Goal: Task Accomplishment & Management: Manage account settings

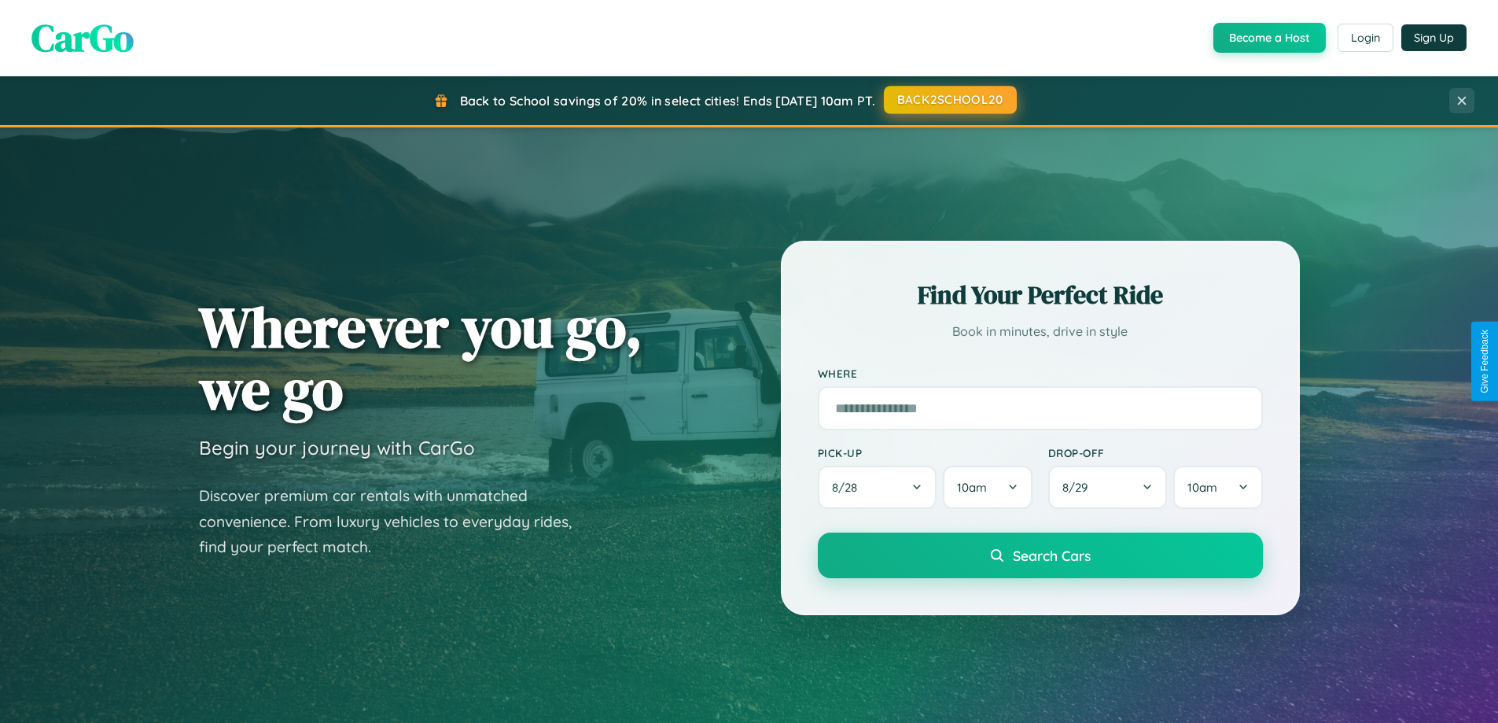
click at [949, 101] on button "BACK2SCHOOL20" at bounding box center [950, 100] width 133 height 28
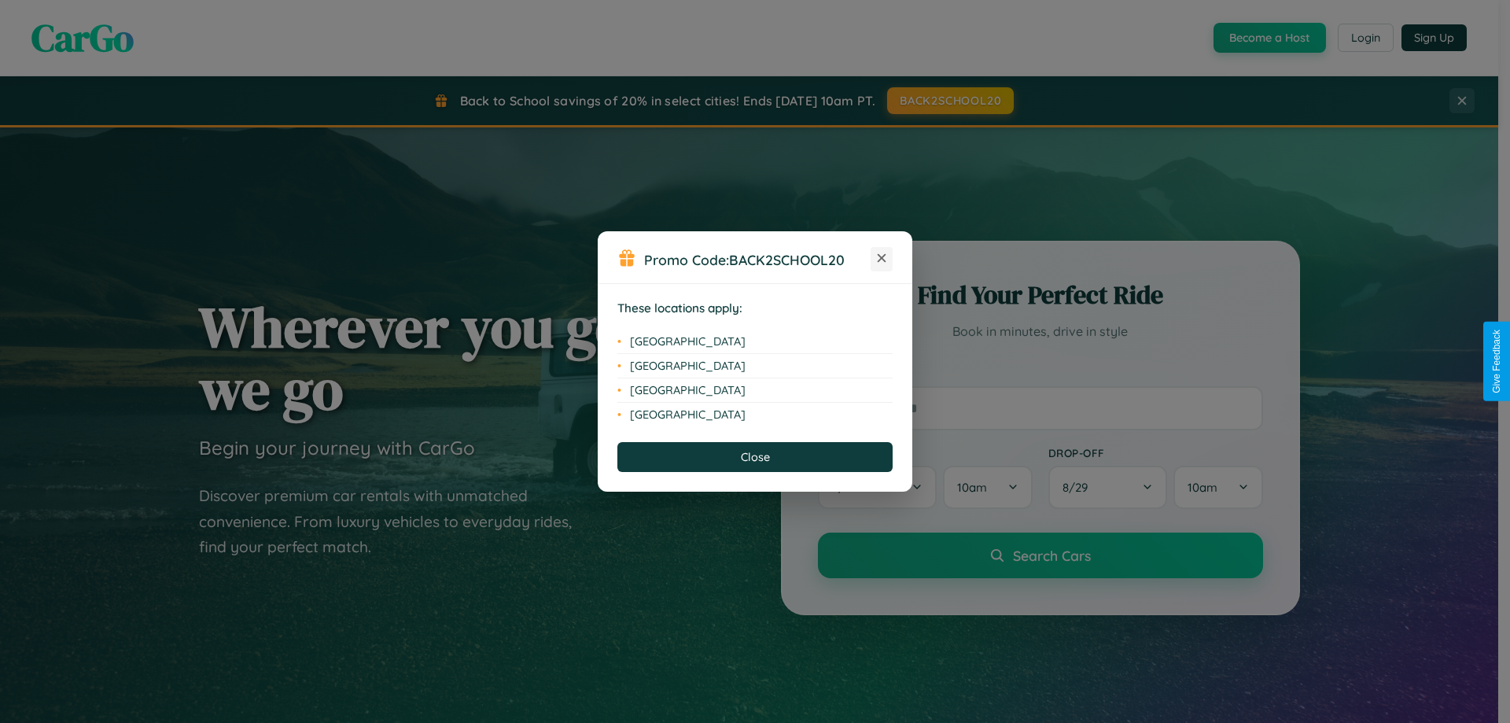
click at [882, 259] on icon at bounding box center [882, 258] width 9 height 9
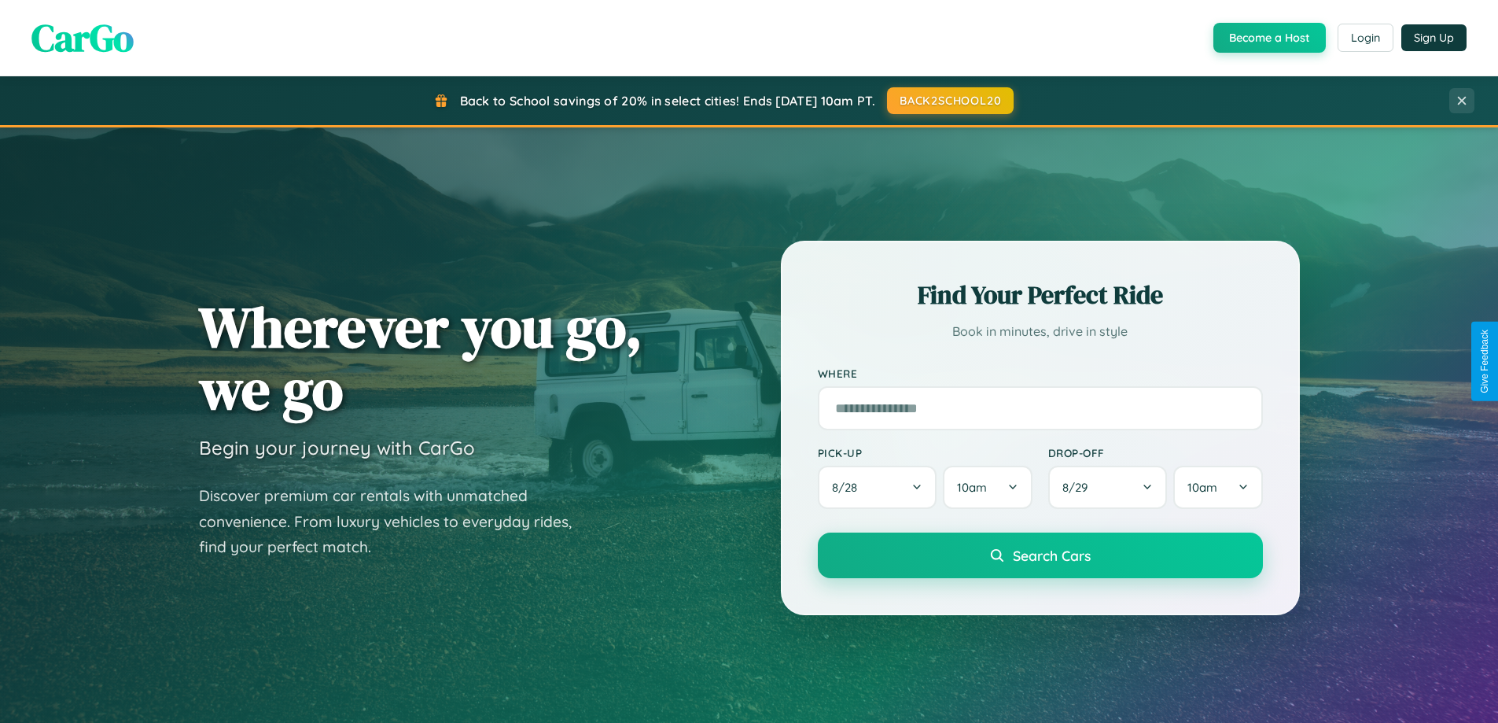
scroll to position [3026, 0]
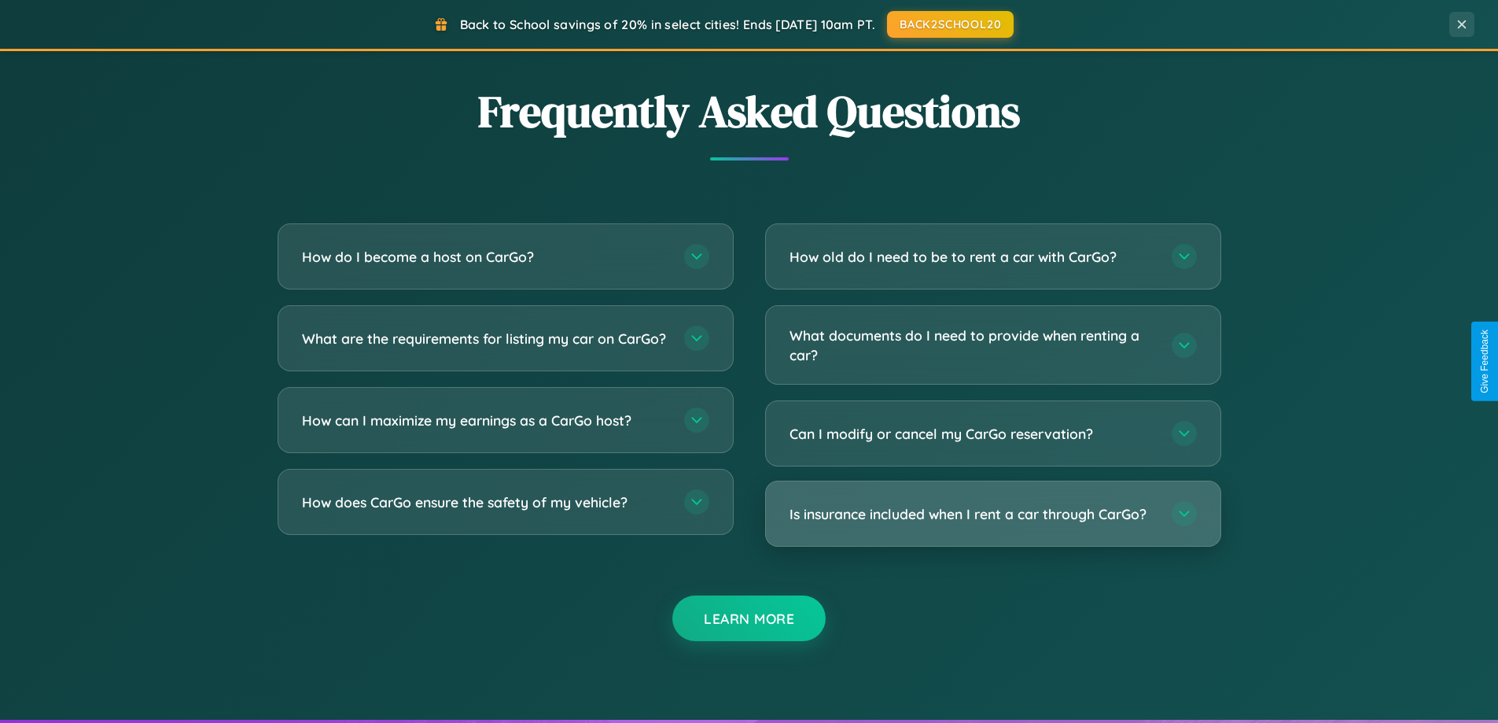
click at [992, 514] on h3 "Is insurance included when I rent a car through CarGo?" at bounding box center [973, 514] width 366 height 20
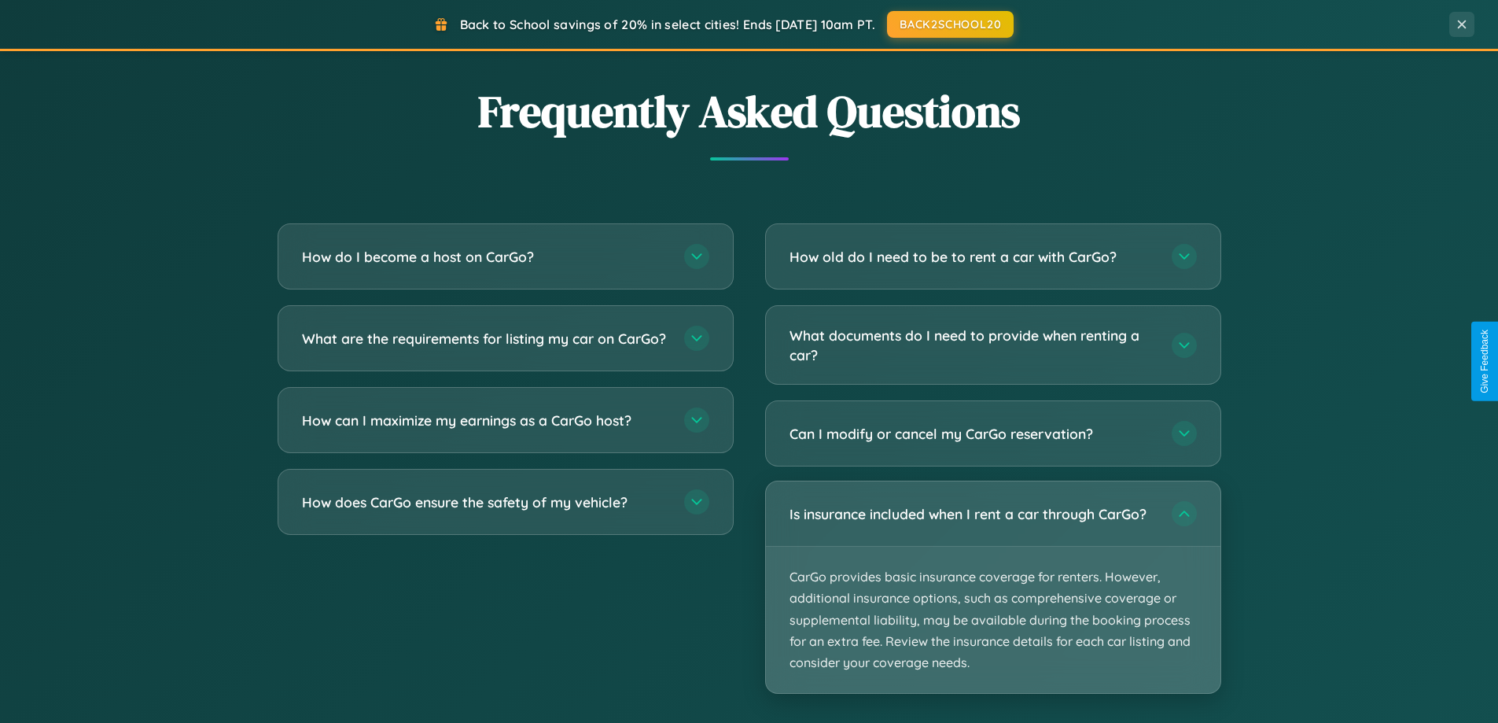
click at [992, 587] on p "CarGo provides basic insurance coverage for renters. However, additional insura…" at bounding box center [993, 620] width 455 height 146
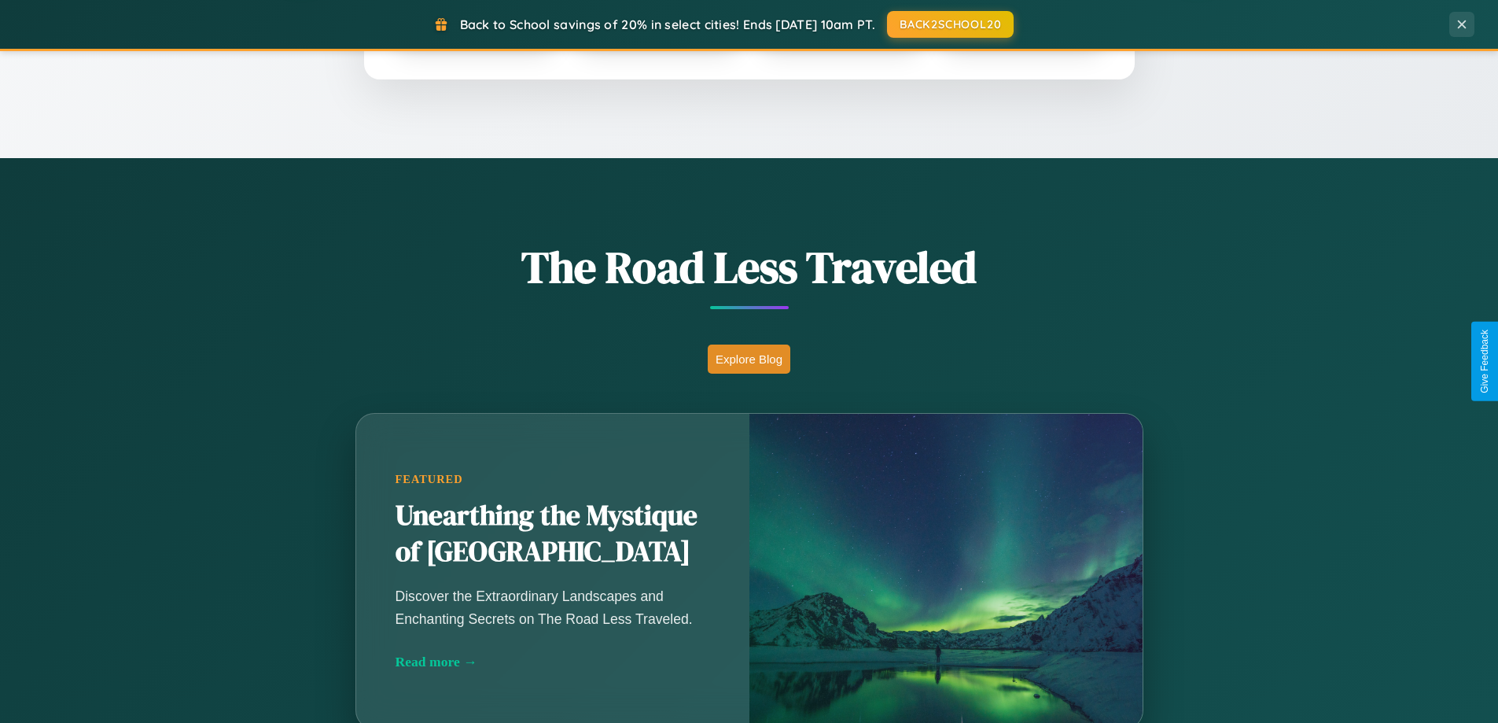
scroll to position [1082, 0]
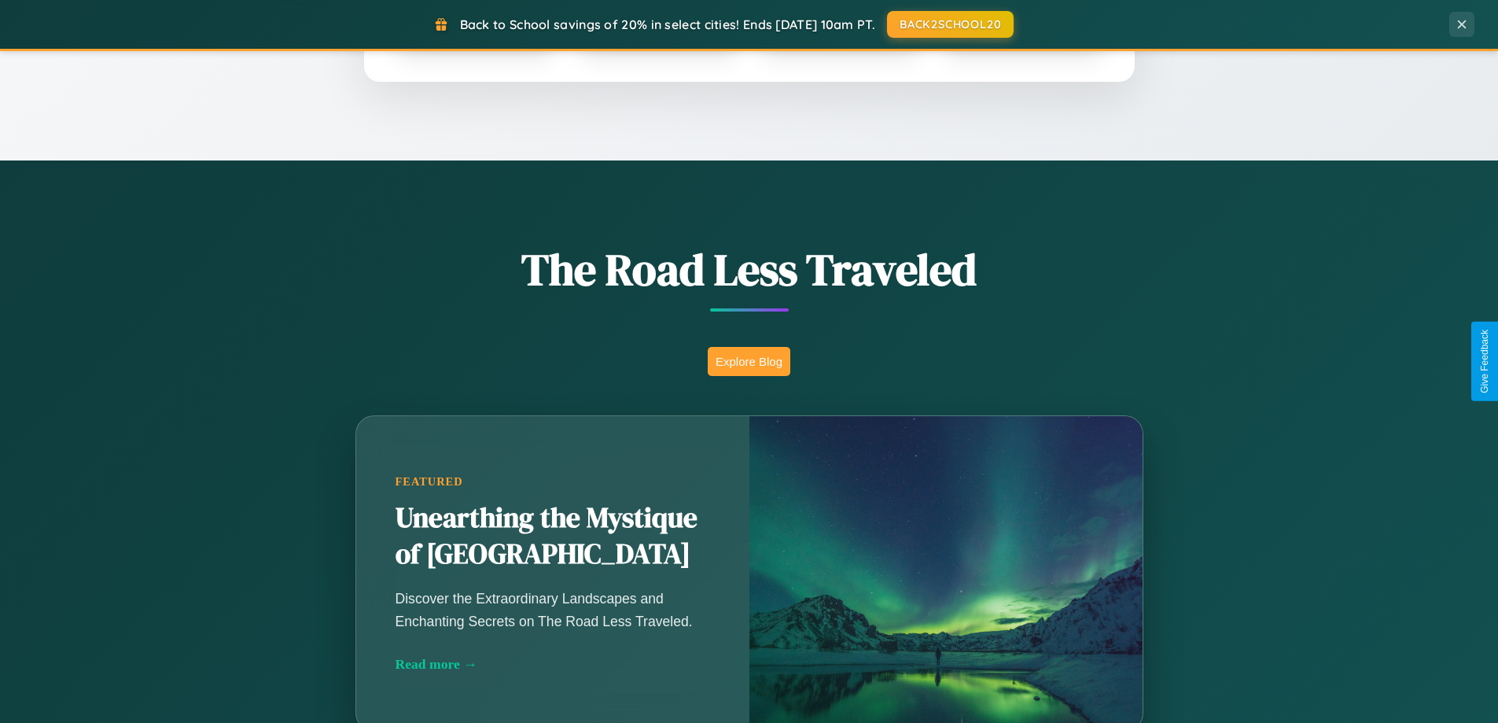
click at [749, 361] on button "Explore Blog" at bounding box center [749, 361] width 83 height 29
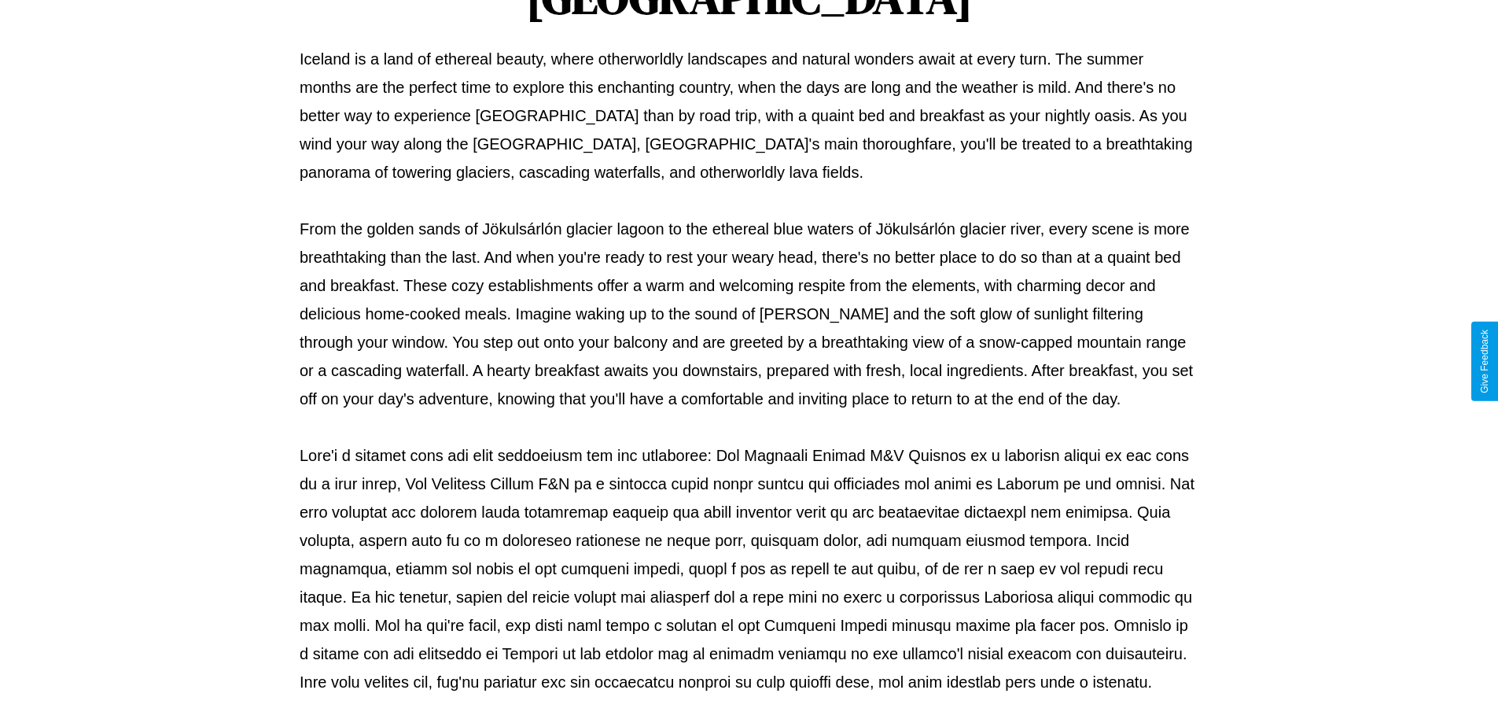
scroll to position [509, 0]
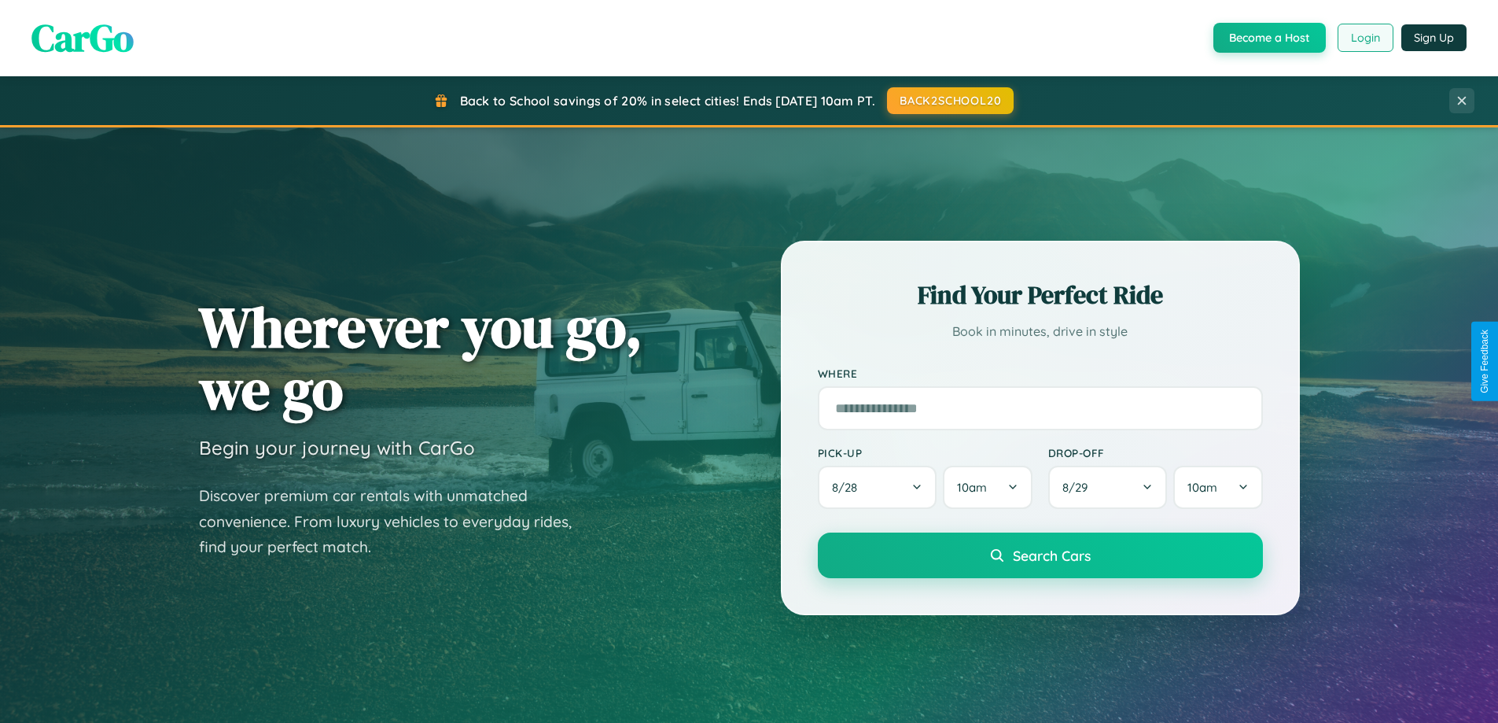
click at [1364, 38] on button "Login" at bounding box center [1366, 38] width 56 height 28
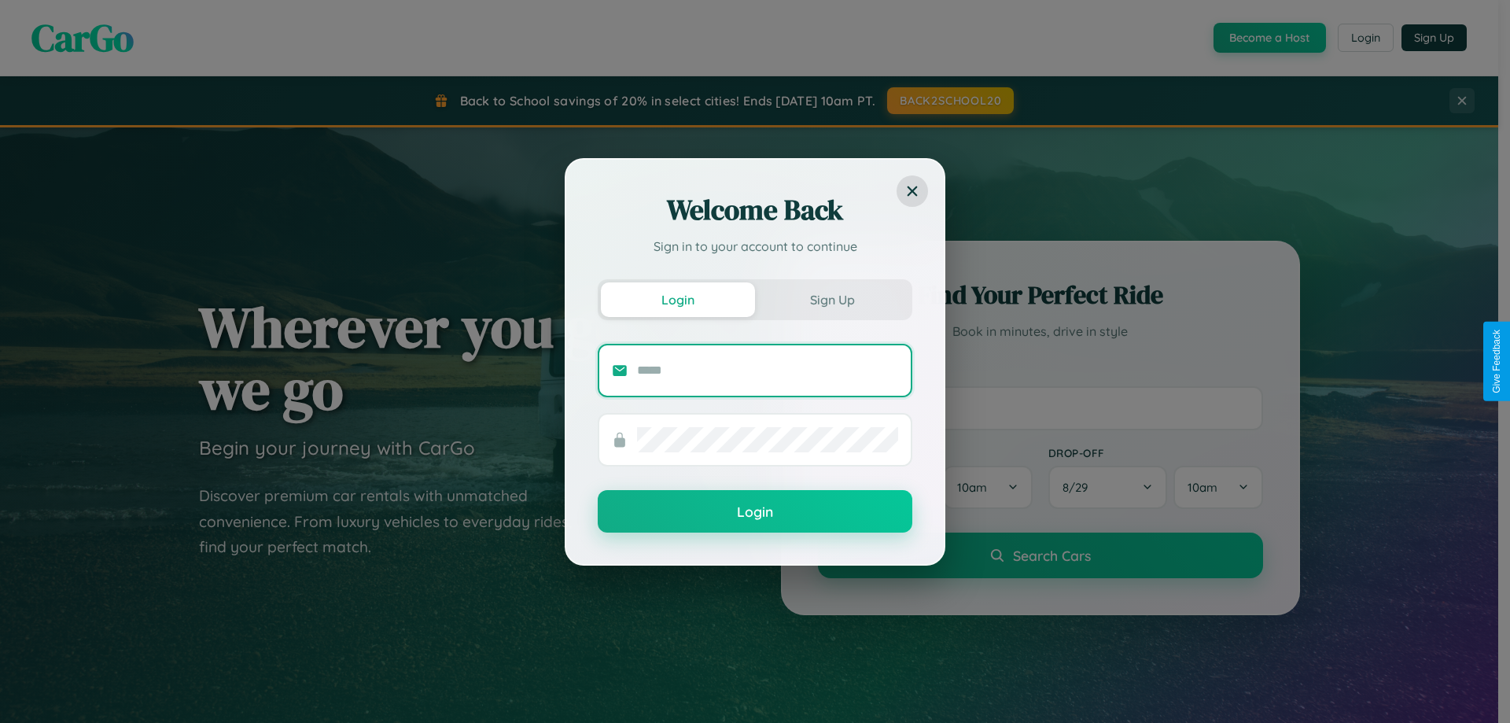
click at [768, 370] on input "text" at bounding box center [767, 370] width 261 height 25
type input "**********"
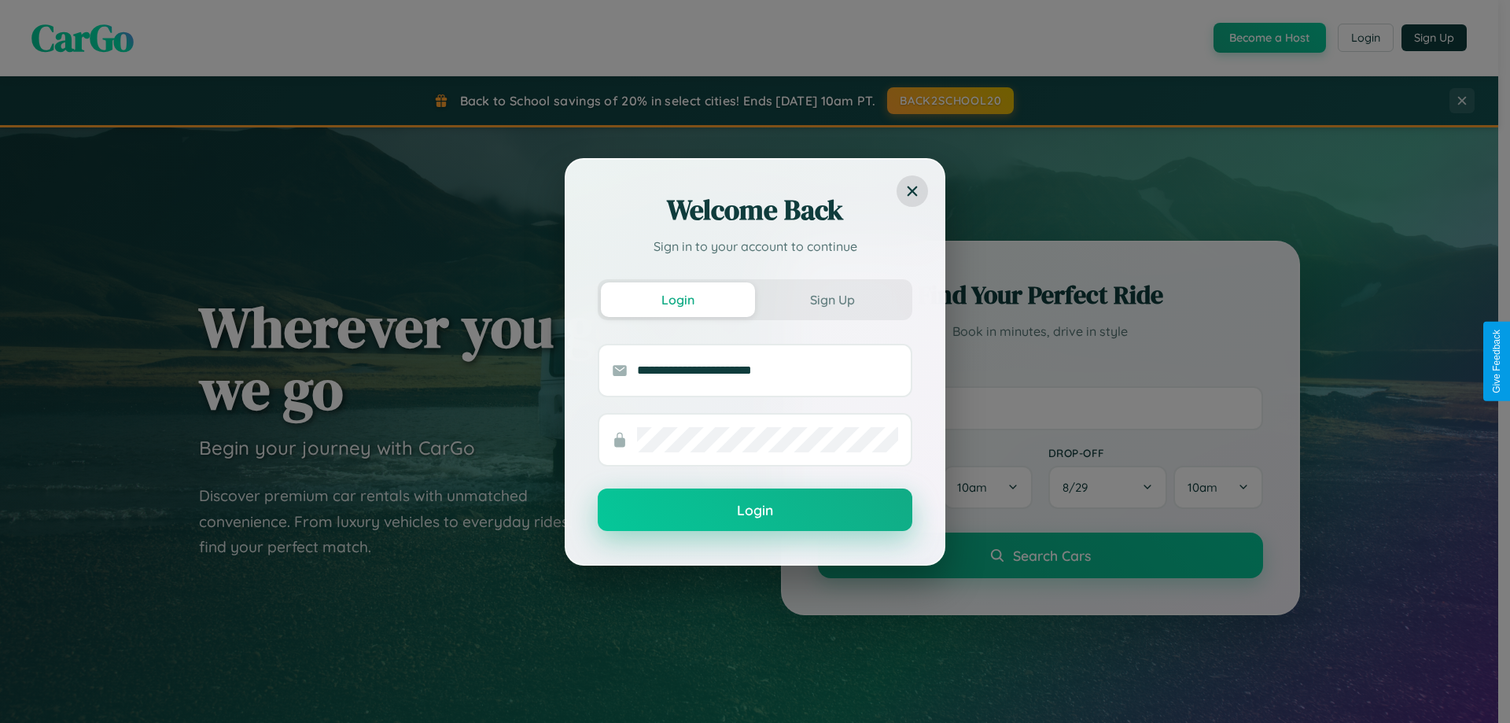
click at [755, 510] on button "Login" at bounding box center [755, 509] width 315 height 42
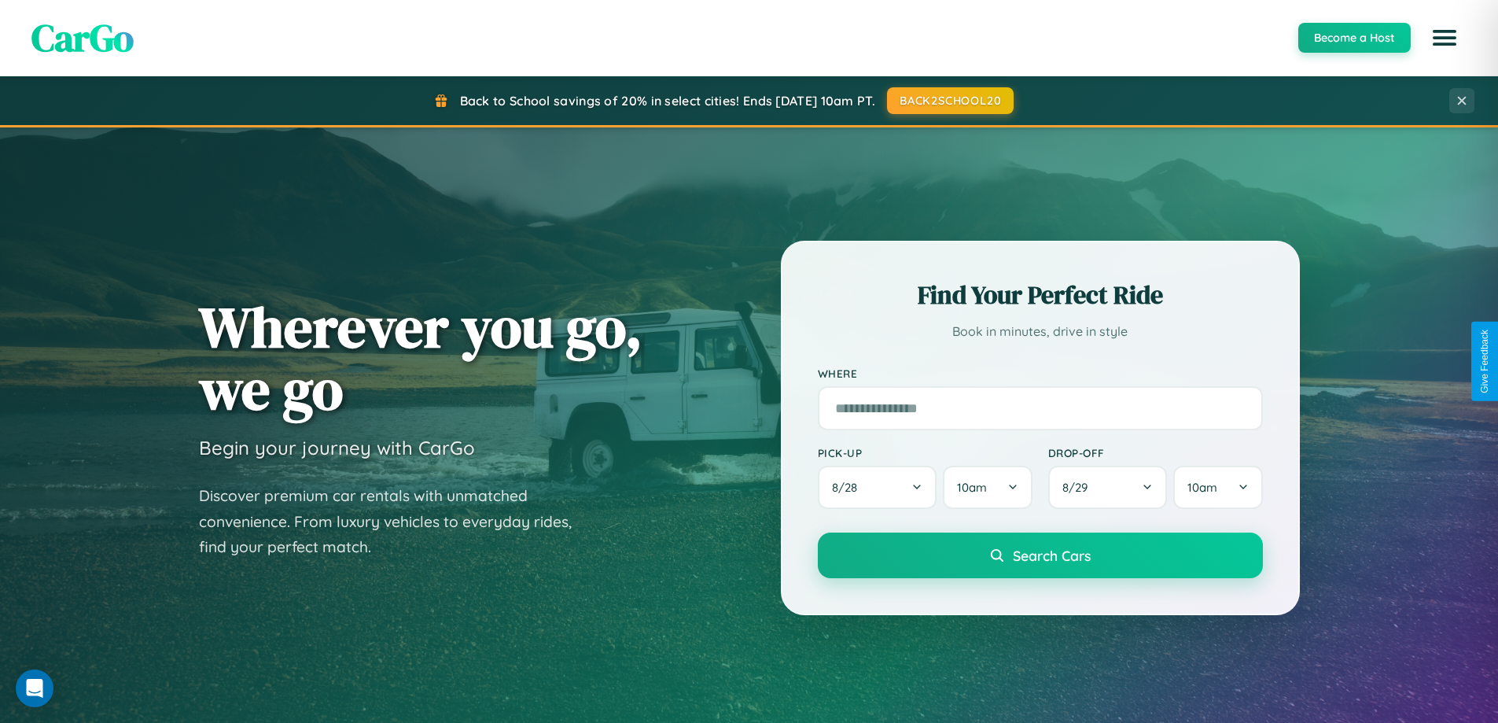
scroll to position [46, 0]
